Goal: Task Accomplishment & Management: Manage account settings

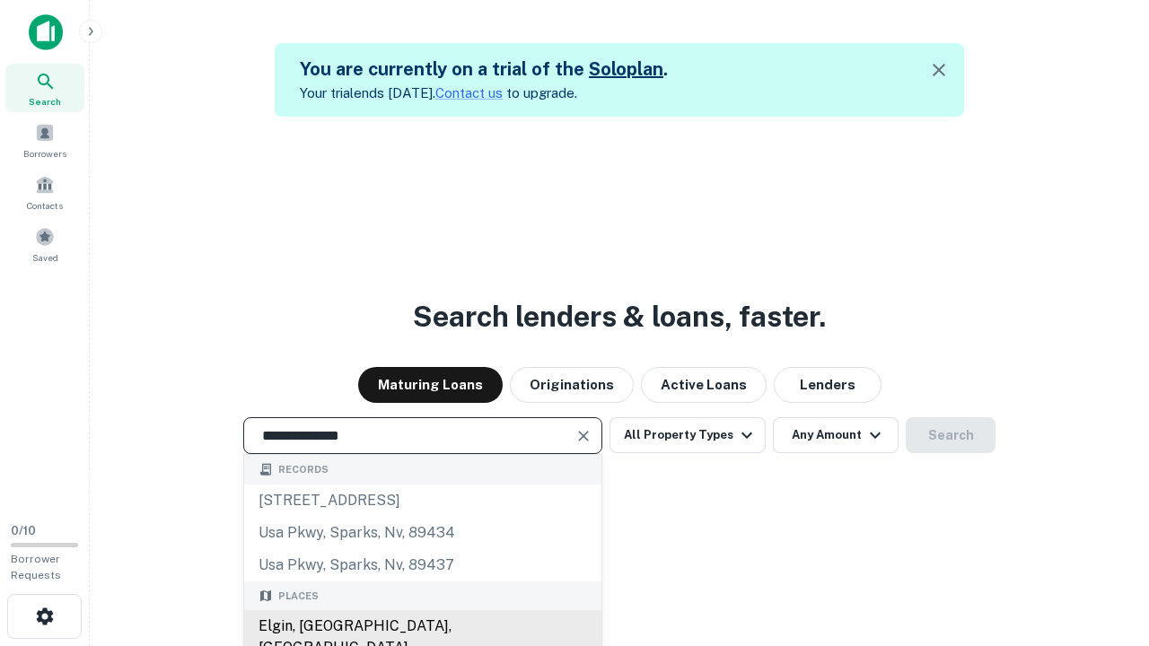
click at [422, 626] on div "Elgin, [GEOGRAPHIC_DATA], [GEOGRAPHIC_DATA]" at bounding box center [422, 637] width 357 height 54
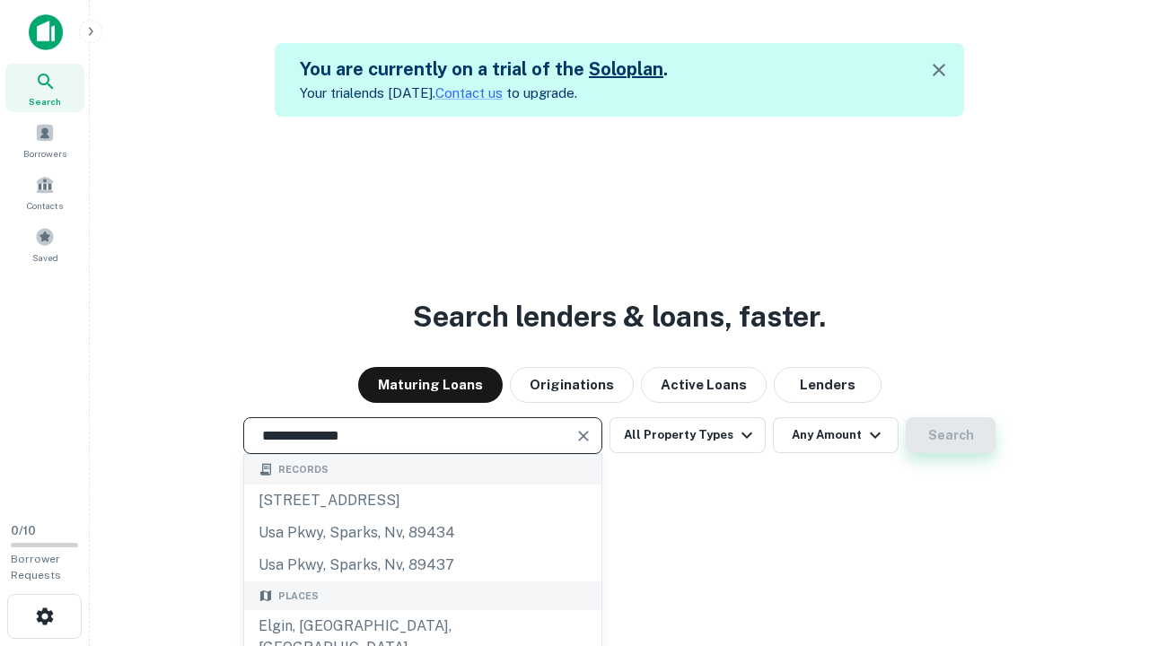
type input "**********"
click at [950, 435] on button "Search" at bounding box center [950, 435] width 90 height 36
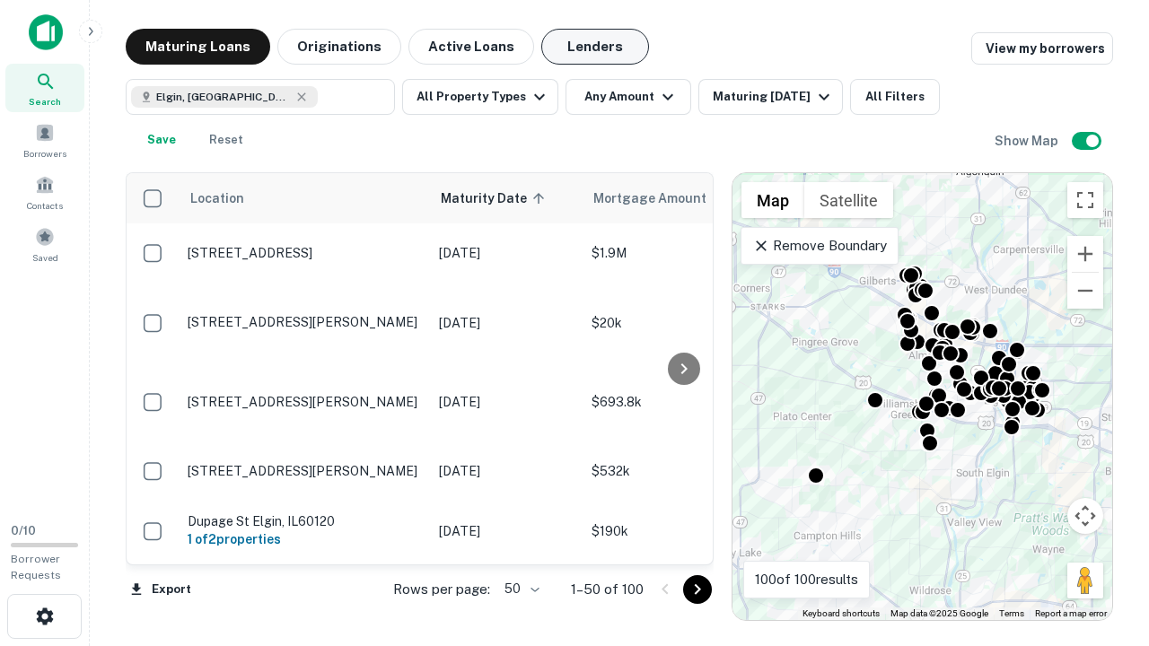
click at [595, 47] on button "Lenders" at bounding box center [595, 47] width 108 height 36
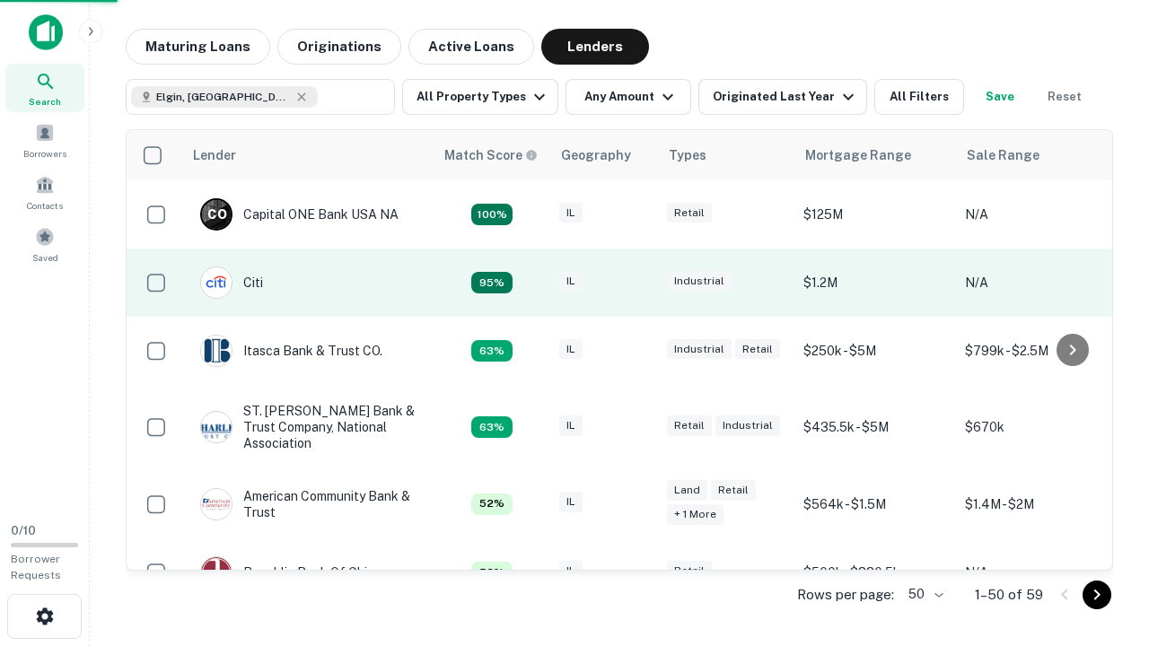
click at [637, 283] on div "IL" at bounding box center [604, 283] width 90 height 24
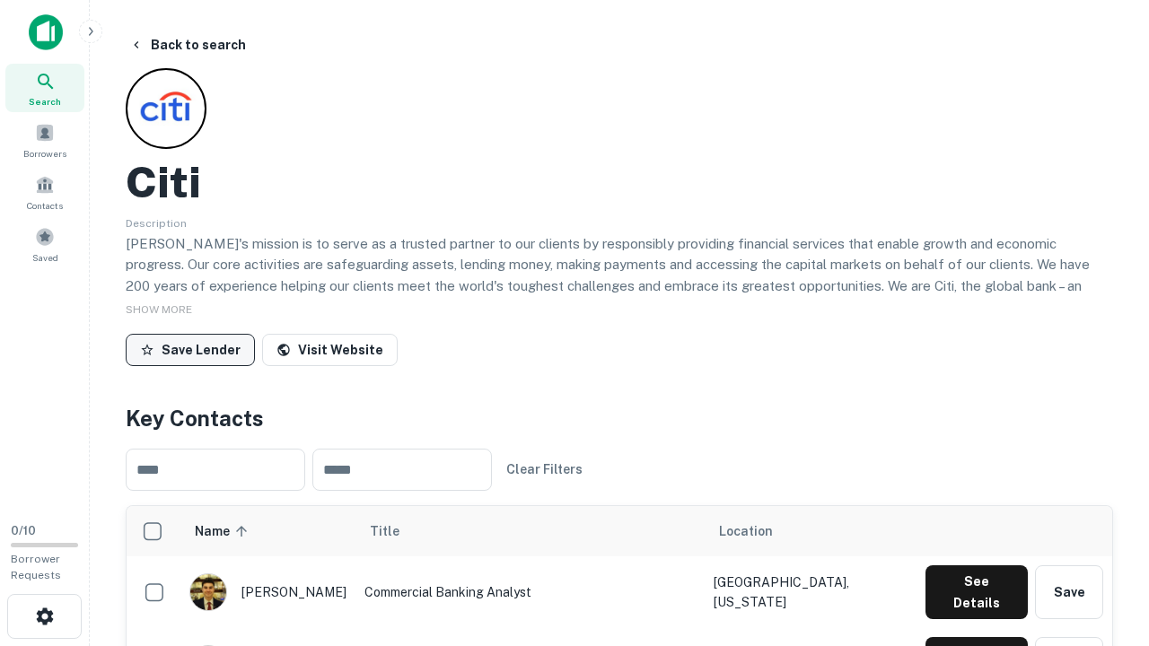
click at [190, 349] on button "Save Lender" at bounding box center [190, 350] width 129 height 32
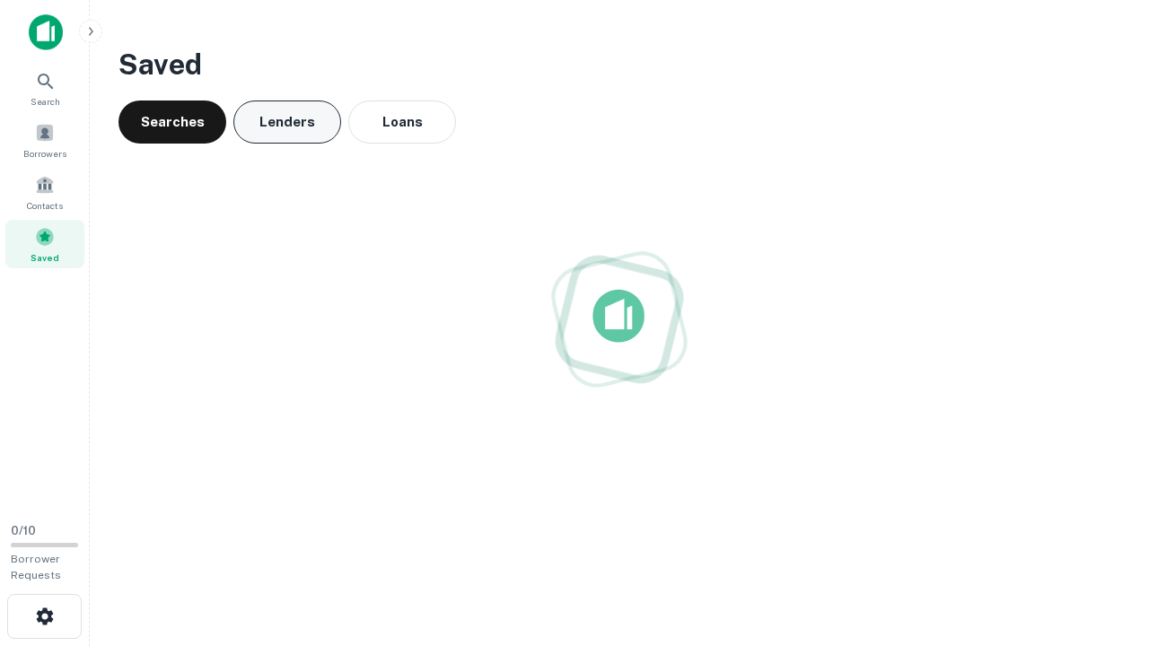
click at [287, 122] on button "Lenders" at bounding box center [287, 122] width 108 height 43
